Goal: Navigation & Orientation: Find specific page/section

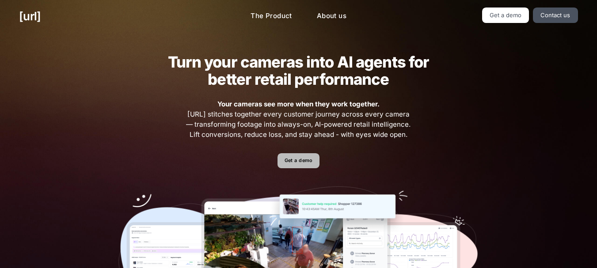
click at [295, 157] on link "Get a demo" at bounding box center [298, 160] width 42 height 15
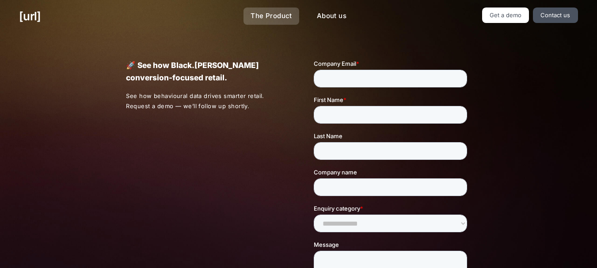
click at [262, 14] on link "The Product" at bounding box center [271, 16] width 56 height 17
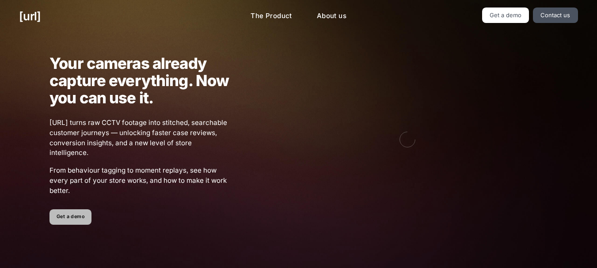
click at [72, 221] on link "Get a demo" at bounding box center [70, 216] width 42 height 15
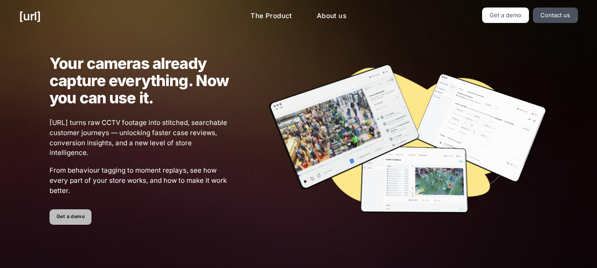
click at [59, 220] on link "Get a demo" at bounding box center [70, 216] width 42 height 15
